Goal: Task Accomplishment & Management: Use online tool/utility

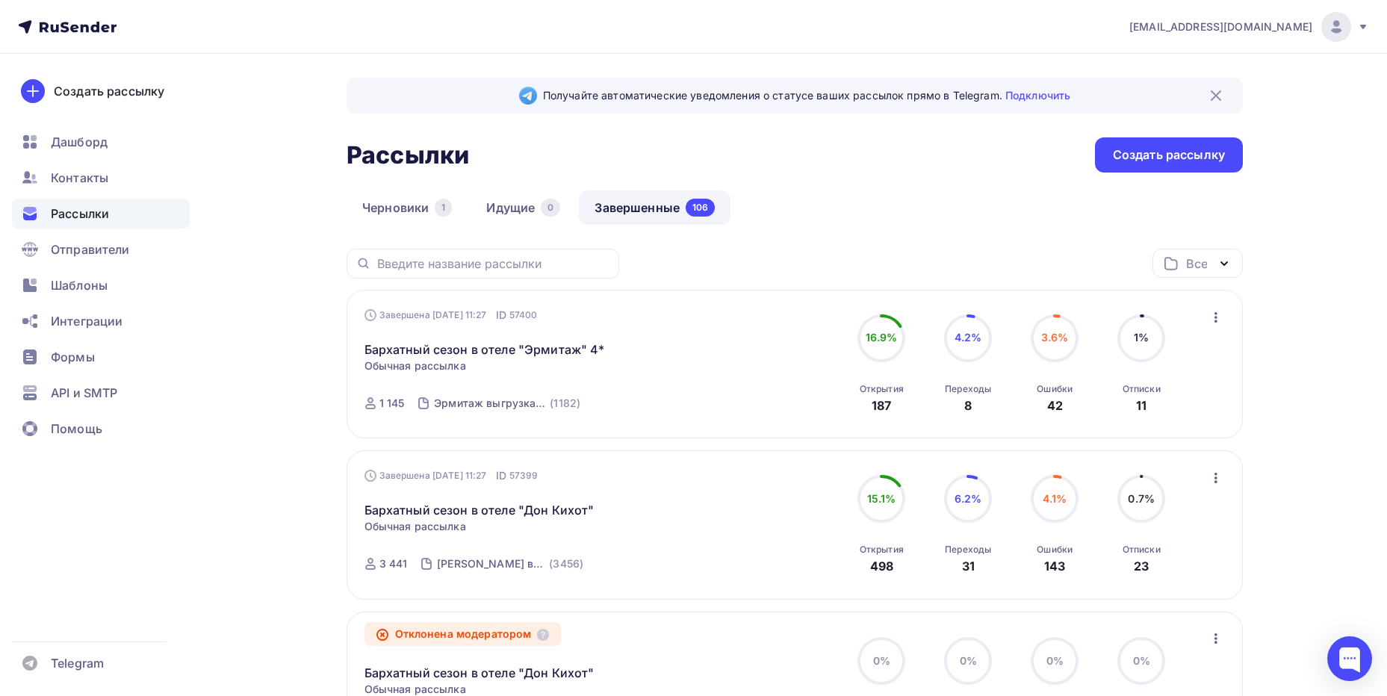
scroll to position [1476, 0]
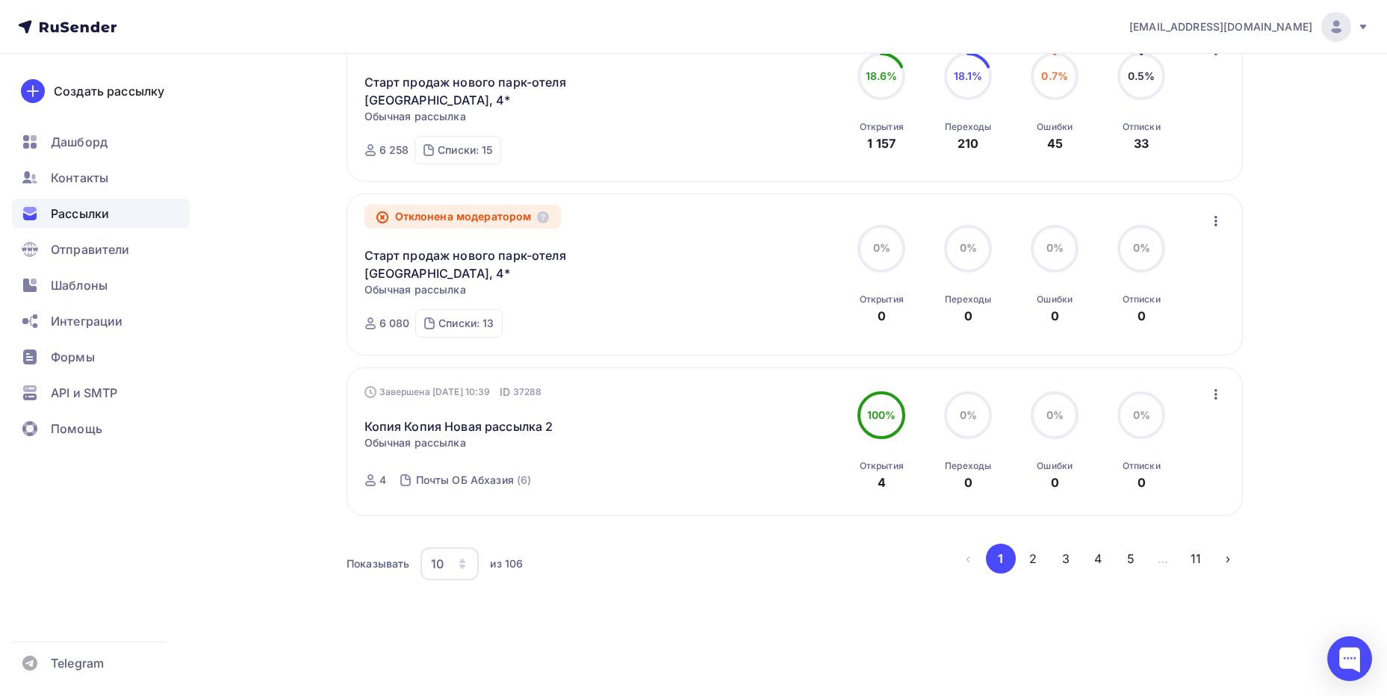
click at [100, 214] on span "Рассылки" at bounding box center [80, 214] width 58 height 18
click at [81, 278] on span "Шаблоны" at bounding box center [79, 285] width 57 height 18
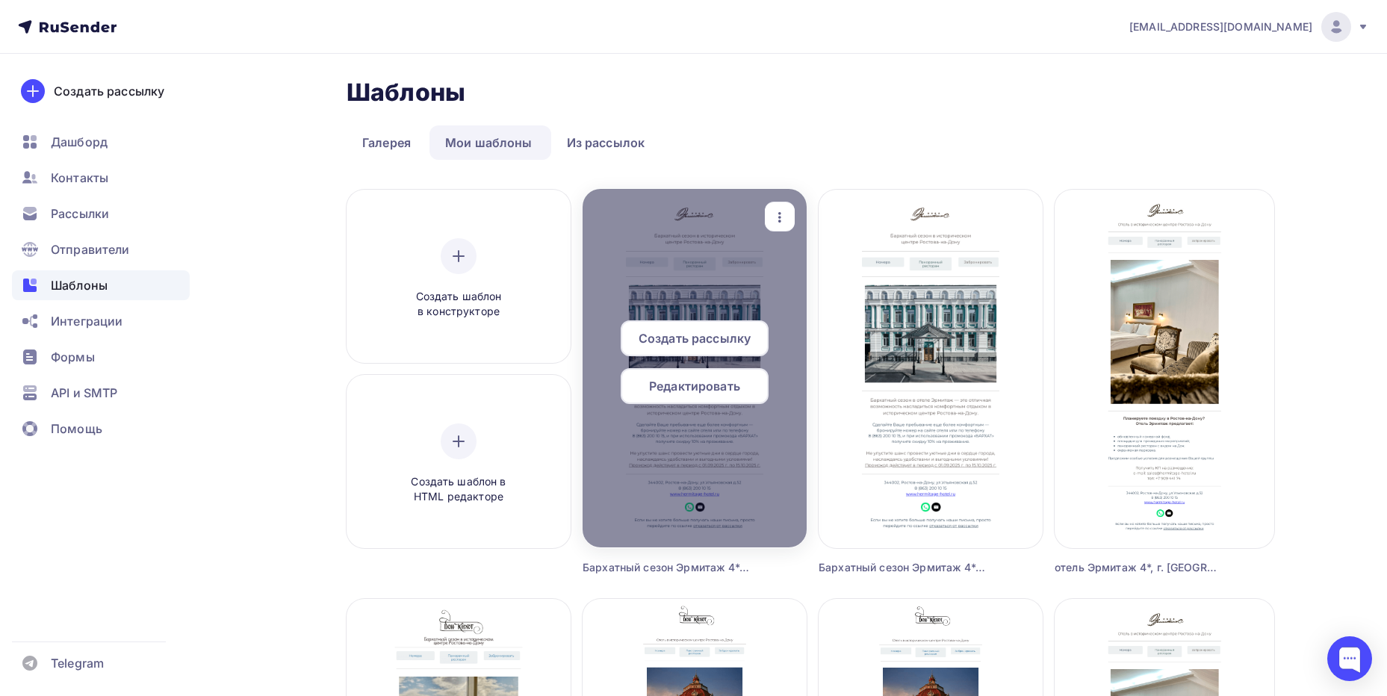
click at [720, 226] on div at bounding box center [695, 368] width 224 height 359
click at [696, 386] on span "Редактировать" at bounding box center [694, 386] width 91 height 18
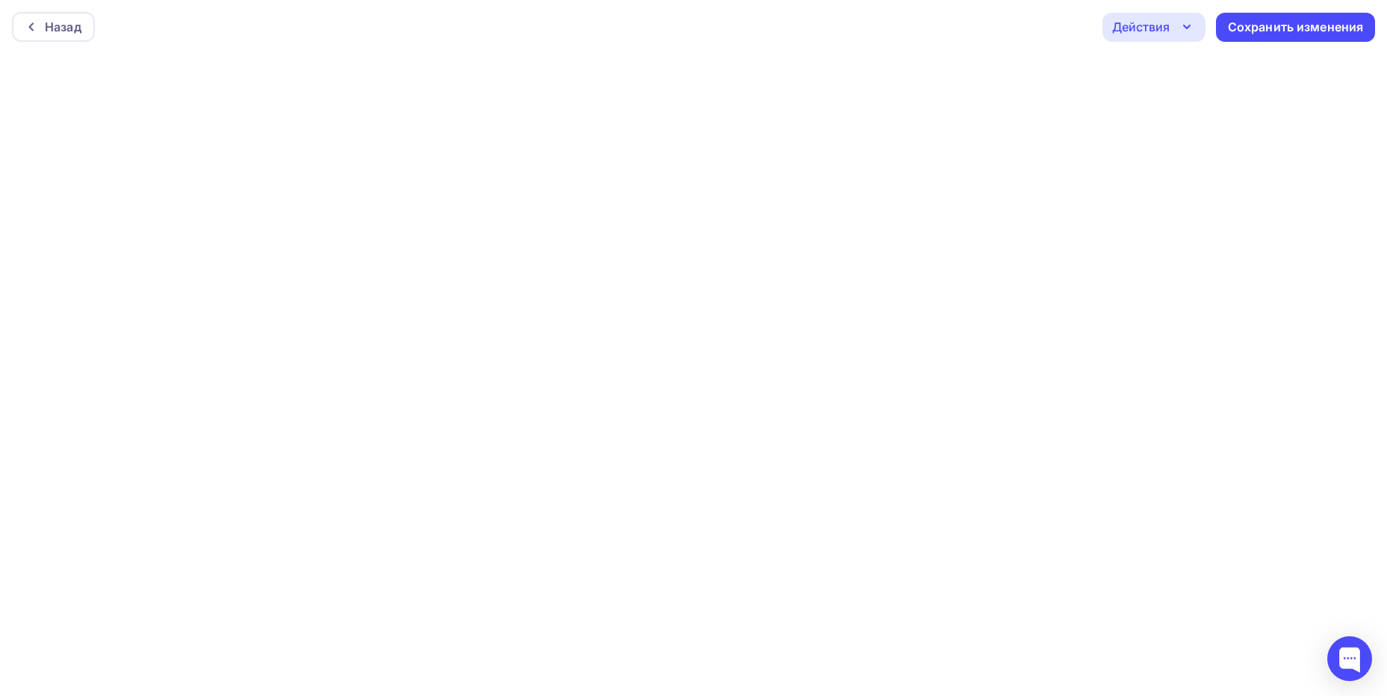
click at [1153, 23] on div "Действия" at bounding box center [1141, 27] width 58 height 18
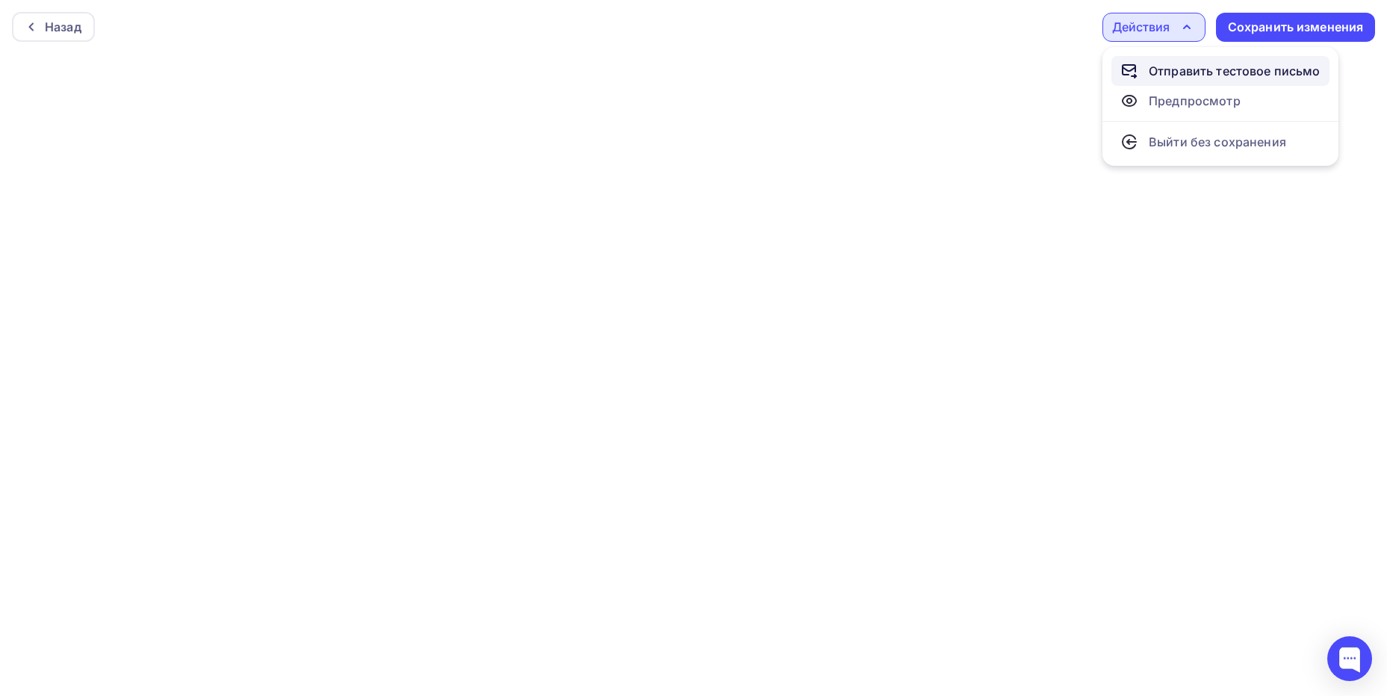
click at [1165, 68] on div "Отправить тестовое письмо" at bounding box center [1235, 71] width 172 height 18
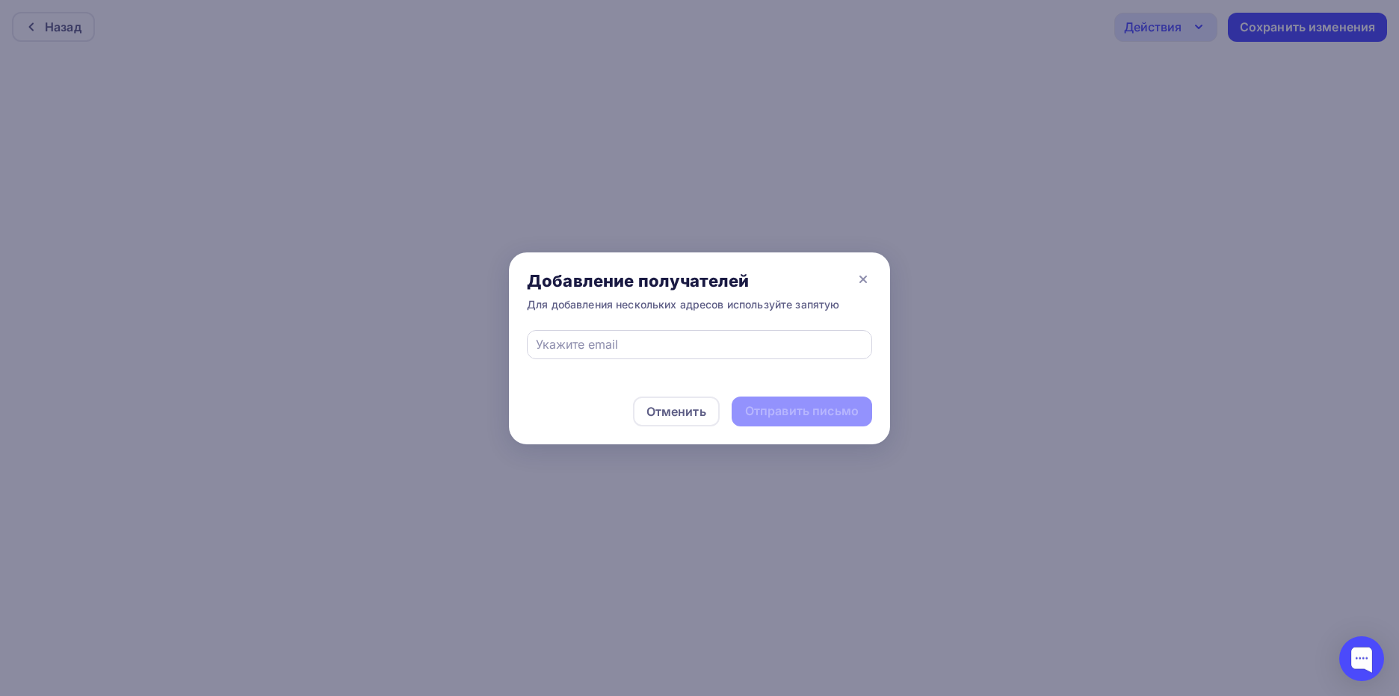
click at [609, 335] on div at bounding box center [699, 344] width 345 height 29
click at [876, 179] on div at bounding box center [699, 348] width 1399 height 696
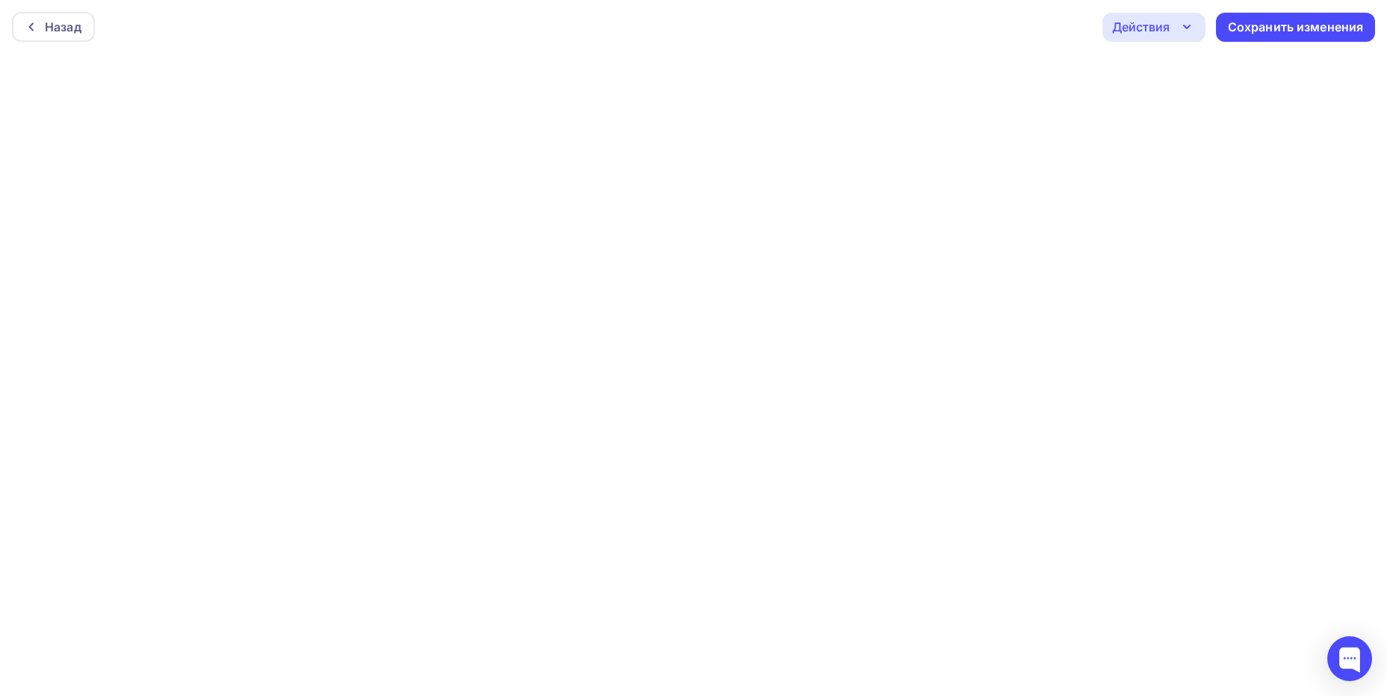
click at [1202, 30] on div "Действия" at bounding box center [1154, 27] width 103 height 29
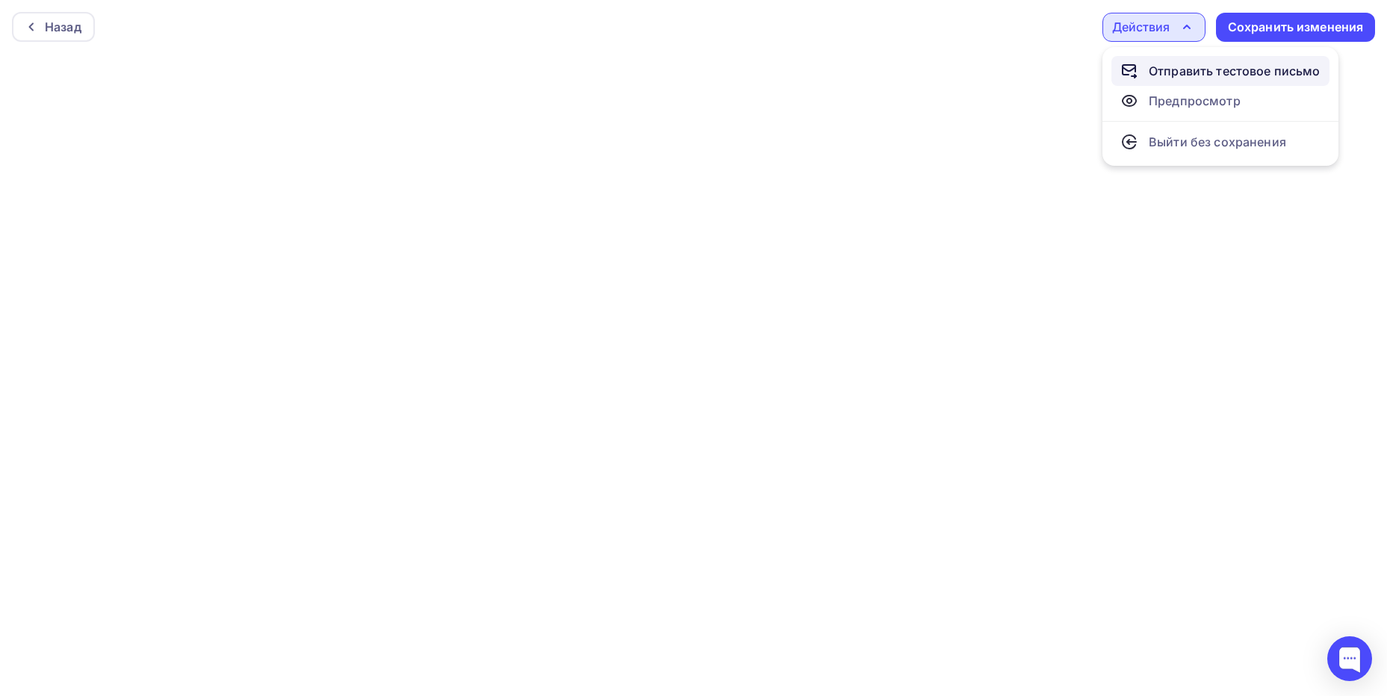
click at [1198, 67] on div "Отправить тестовое письмо" at bounding box center [1235, 71] width 172 height 18
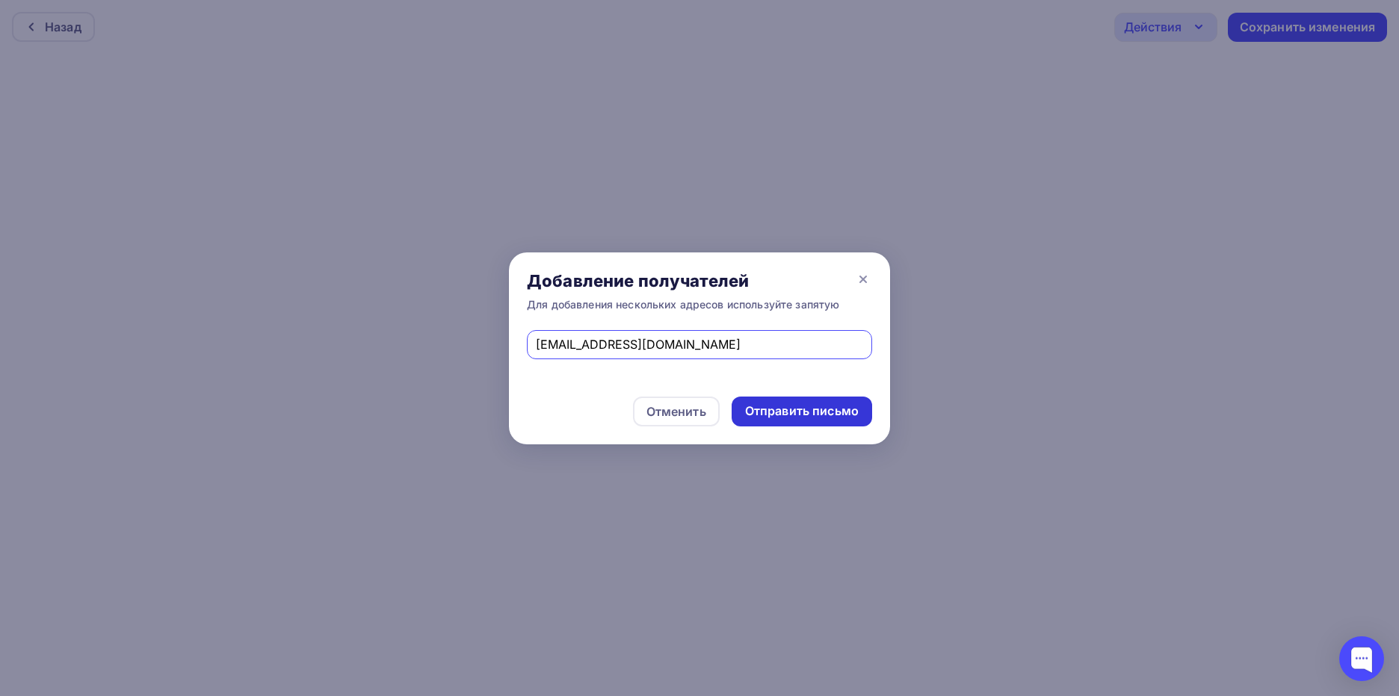
type input "[EMAIL_ADDRESS][DOMAIN_NAME]"
click at [787, 407] on div "Отправить письмо" at bounding box center [802, 411] width 114 height 17
